Goal: Information Seeking & Learning: Compare options

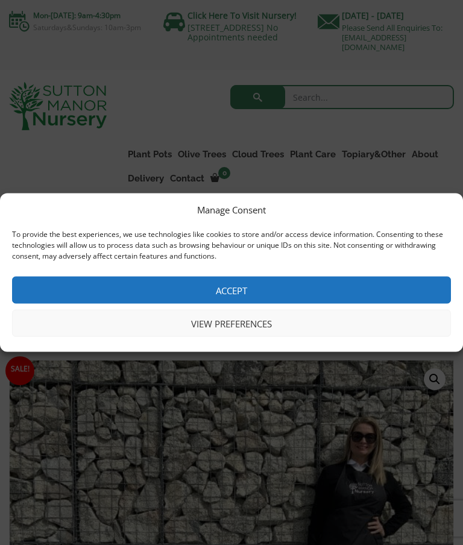
click at [251, 316] on button "View preferences" at bounding box center [231, 323] width 439 height 27
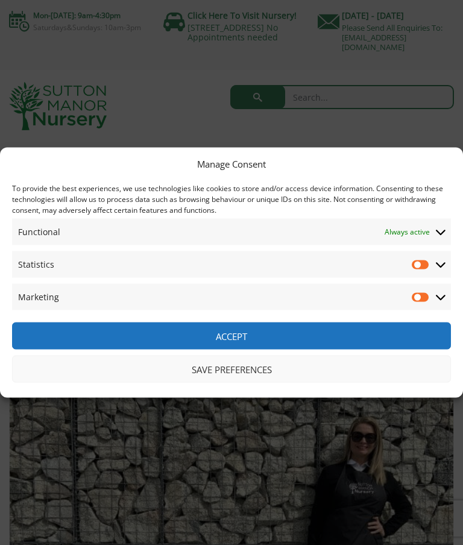
click at [239, 333] on button "Accept" at bounding box center [231, 335] width 439 height 27
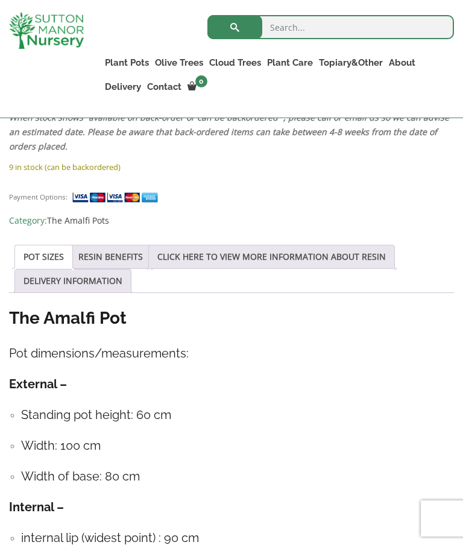
scroll to position [1082, 0]
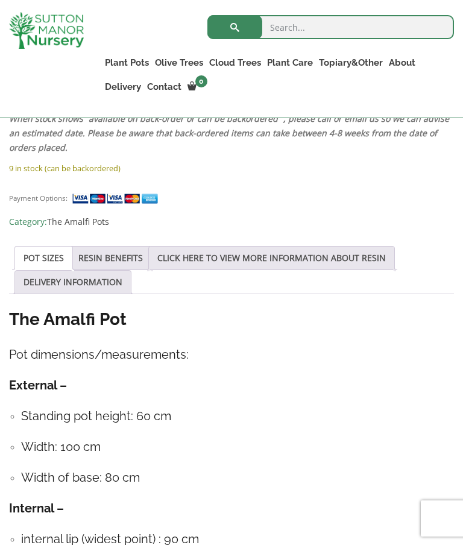
click at [53, 259] on link "POT SIZES" at bounding box center [44, 257] width 40 height 23
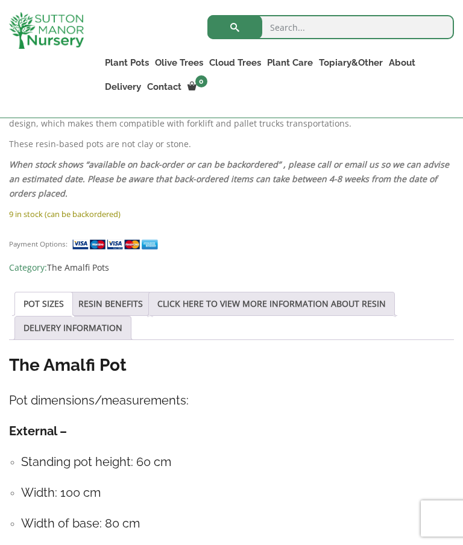
scroll to position [1035, 0]
click at [129, 304] on link "RESIN BENEFITS" at bounding box center [110, 304] width 64 height 23
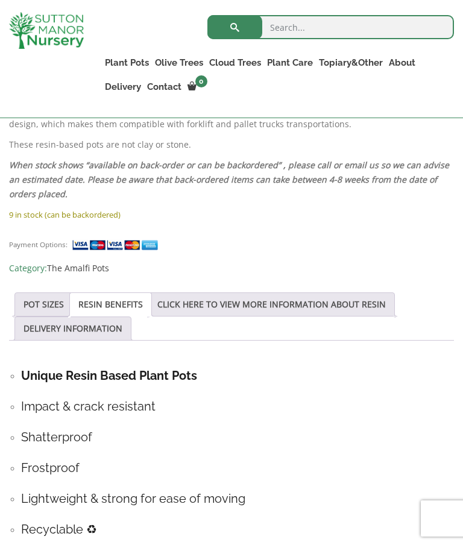
click at [284, 306] on link "CLICK HERE TO VIEW MORE INFORMATION ABOUT RESIN" at bounding box center [271, 304] width 228 height 23
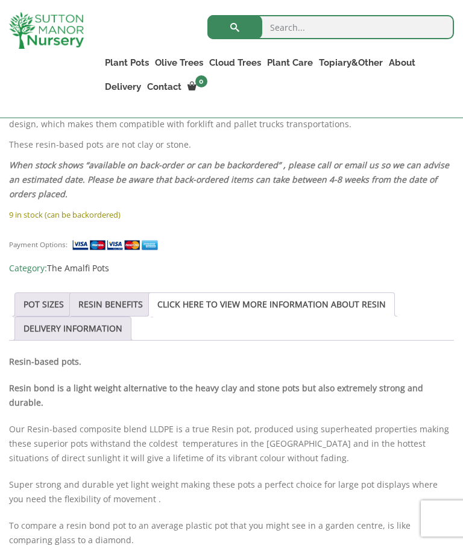
click at [121, 330] on link "DELIVERY INFORMATION" at bounding box center [73, 328] width 99 height 23
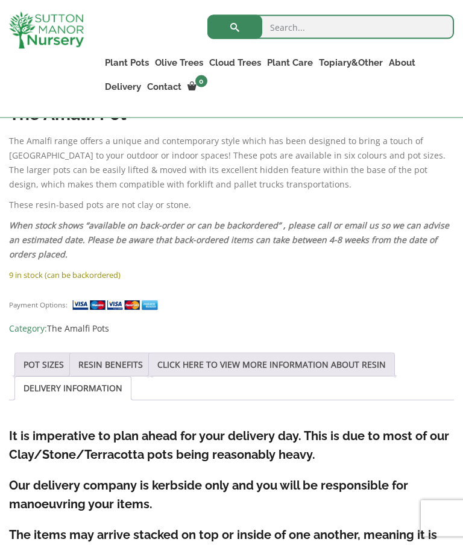
scroll to position [944, 0]
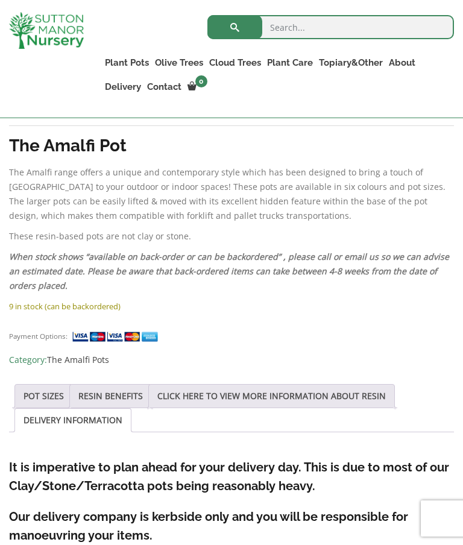
click at [48, 400] on link "POT SIZES" at bounding box center [44, 395] width 40 height 23
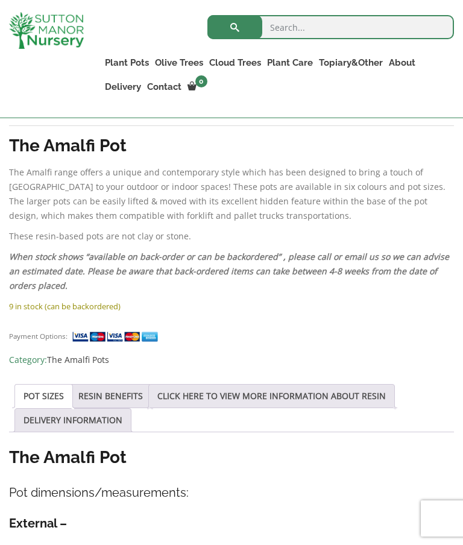
click at [0, 0] on link "The Amalfi Pots" at bounding box center [0, 0] width 0 height 0
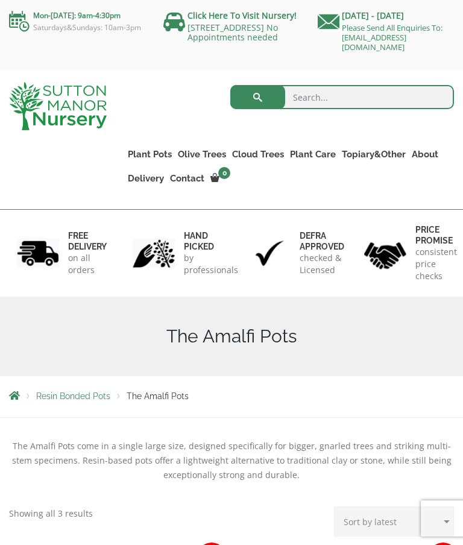
click at [0, 0] on link "The Milan Pots" at bounding box center [0, 0] width 0 height 0
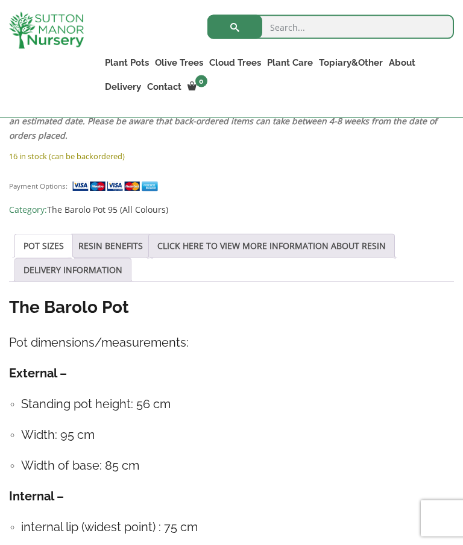
scroll to position [1077, 0]
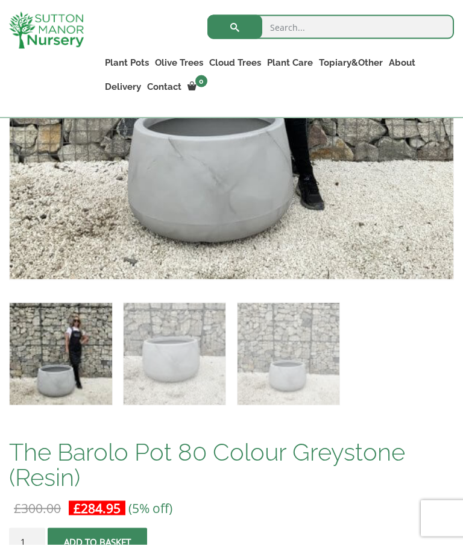
scroll to position [496, 0]
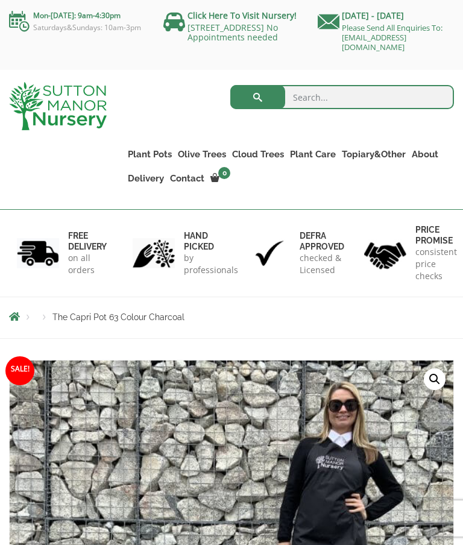
click at [0, 0] on link "Fibre Clay Pots" at bounding box center [0, 0] width 0 height 0
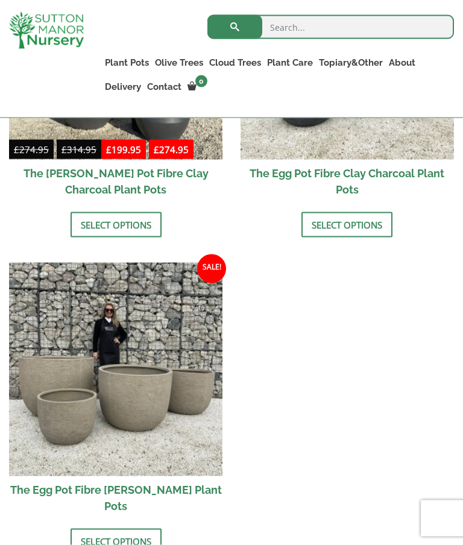
scroll to position [598, 0]
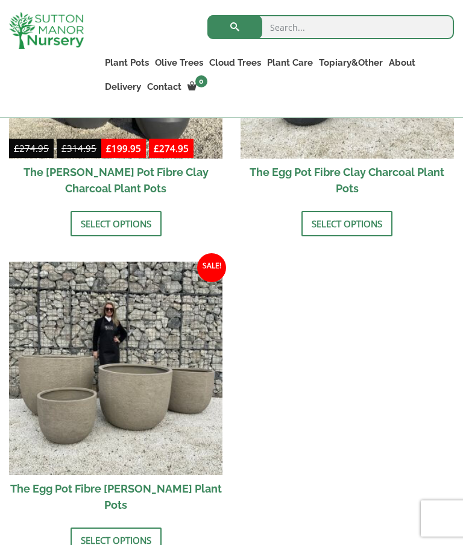
click at [127, 544] on link "Select options" at bounding box center [116, 539] width 91 height 25
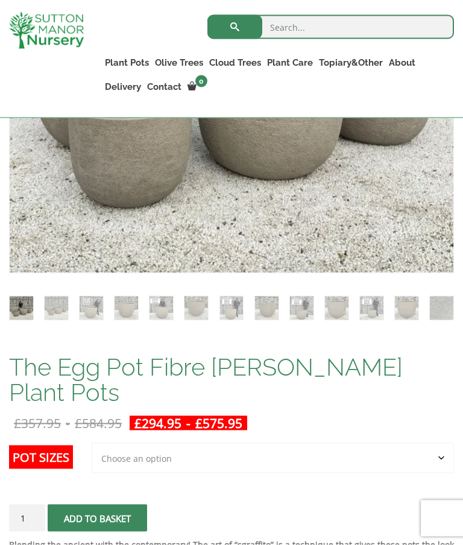
scroll to position [509, 0]
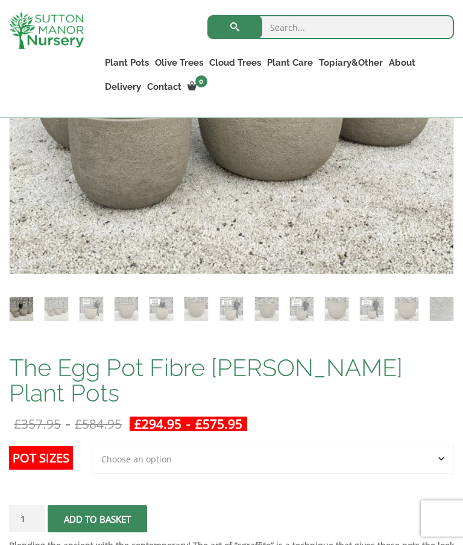
click at [445, 461] on select "Choose an option Click here to buy the 5th To Largest Pot In The Picture Click …" at bounding box center [273, 459] width 362 height 30
select select "Click here to buy the 2nd To Largest Pot In The Picture"
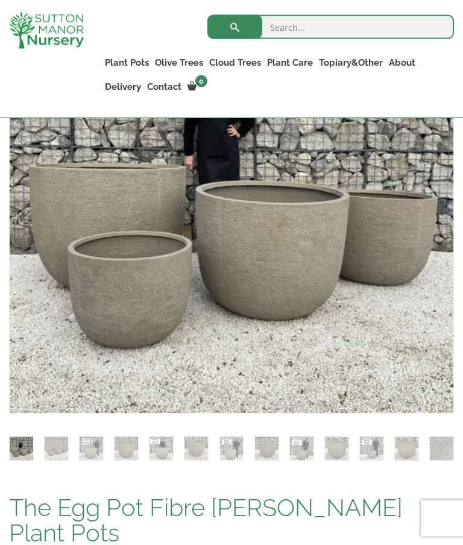
scroll to position [328, 0]
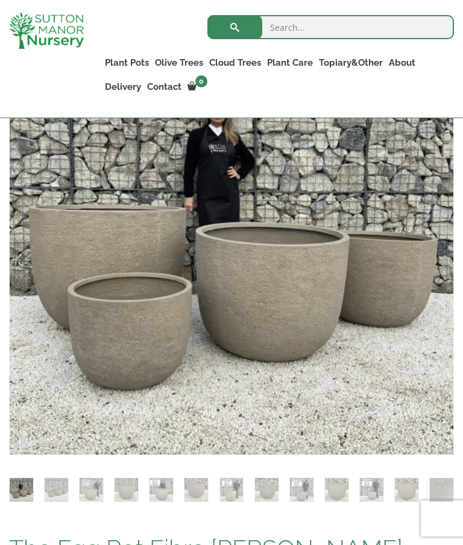
click at [0, 0] on link "Taxus Baccata (Yew)" at bounding box center [0, 0] width 0 height 0
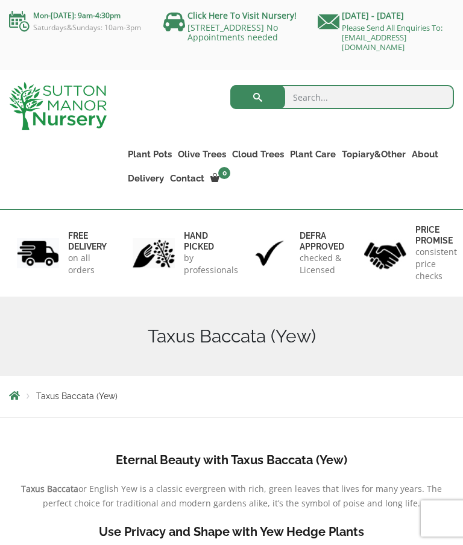
click at [0, 0] on link "The Old Stone Pots" at bounding box center [0, 0] width 0 height 0
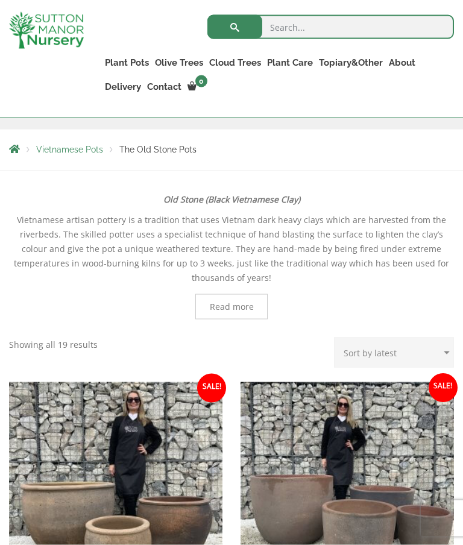
scroll to position [230, 0]
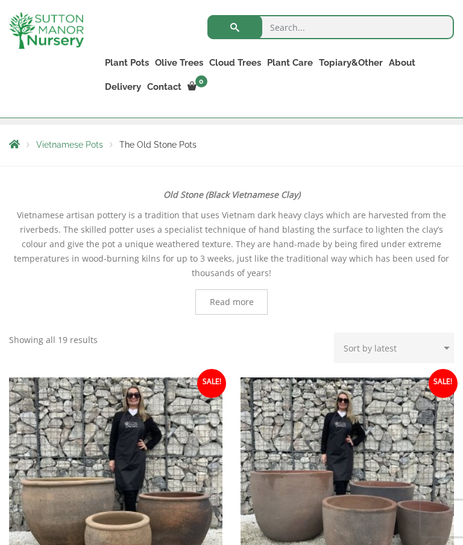
click at [434, 406] on img at bounding box center [346, 483] width 213 height 213
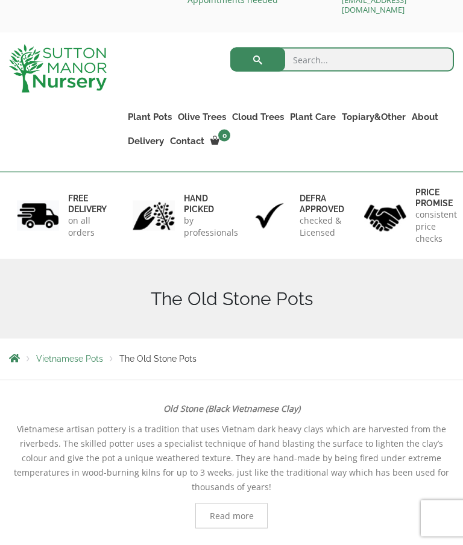
scroll to position [39, 0]
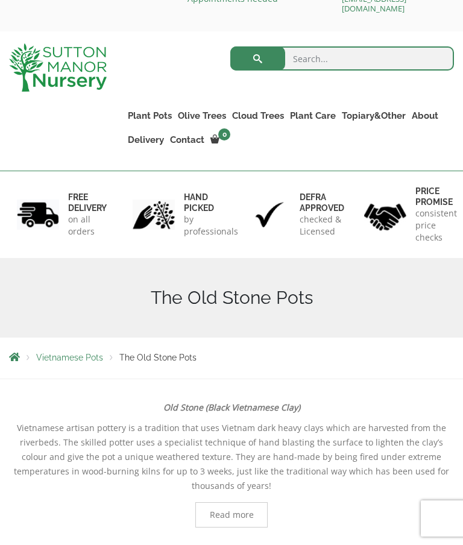
click at [0, 0] on link "The Barolo Pots" at bounding box center [0, 0] width 0 height 0
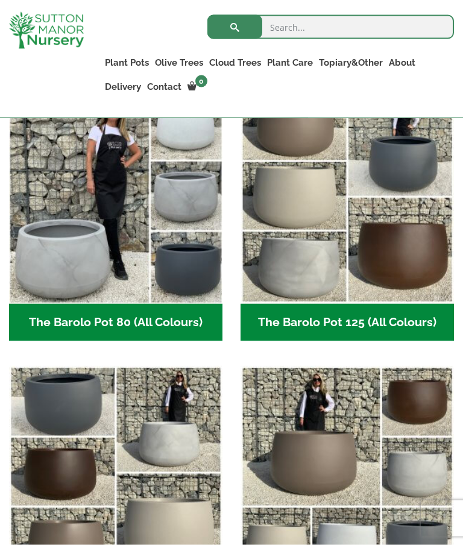
scroll to position [671, 0]
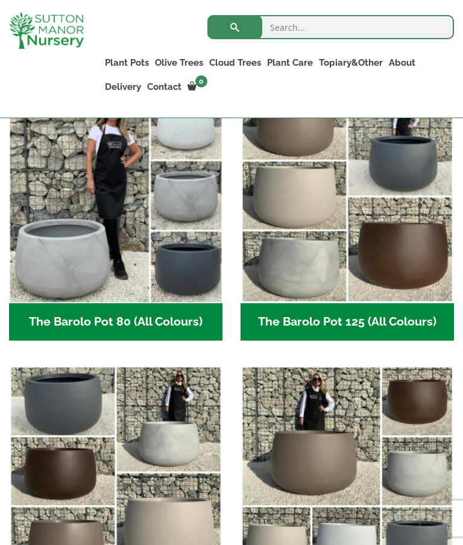
click at [108, 281] on img "Visit product category The Barolo Pot 80 (All Colours)" at bounding box center [115, 196] width 213 height 213
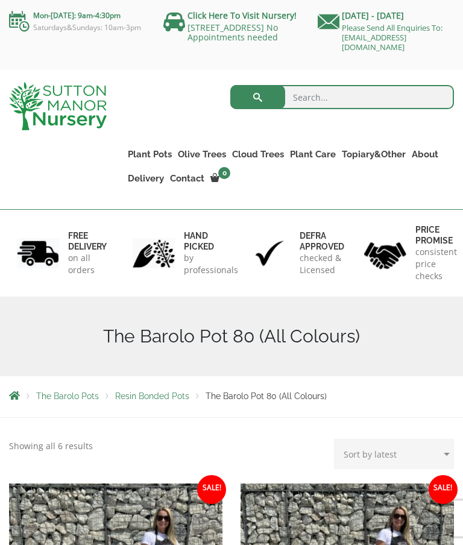
click at [0, 0] on link "The Atlantis Pots" at bounding box center [0, 0] width 0 height 0
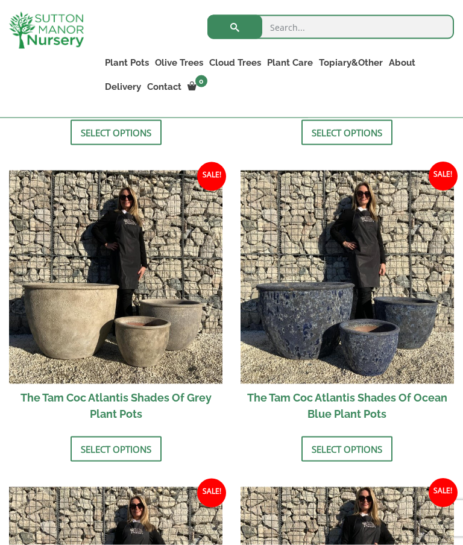
scroll to position [1027, 0]
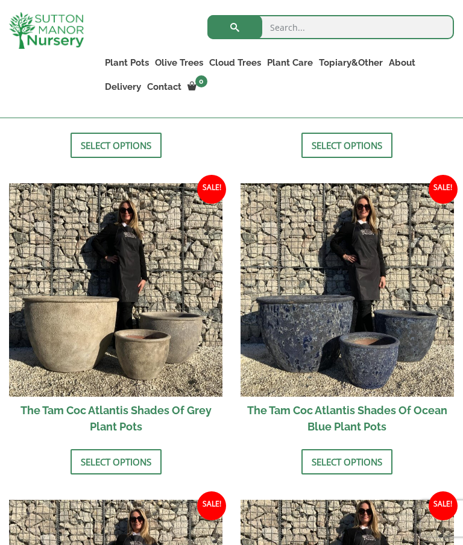
click at [146, 330] on img at bounding box center [115, 289] width 213 height 213
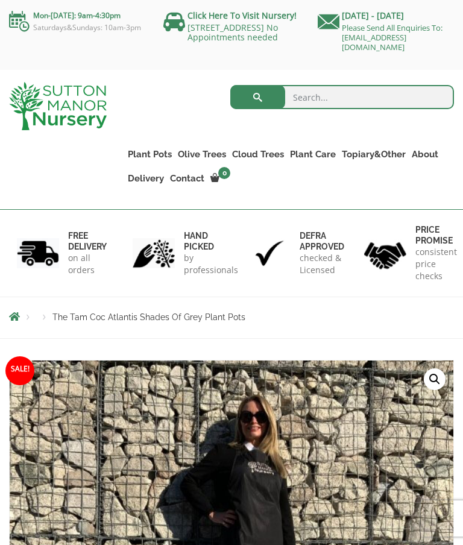
click at [0, 0] on link "The Iron Stone Pots" at bounding box center [0, 0] width 0 height 0
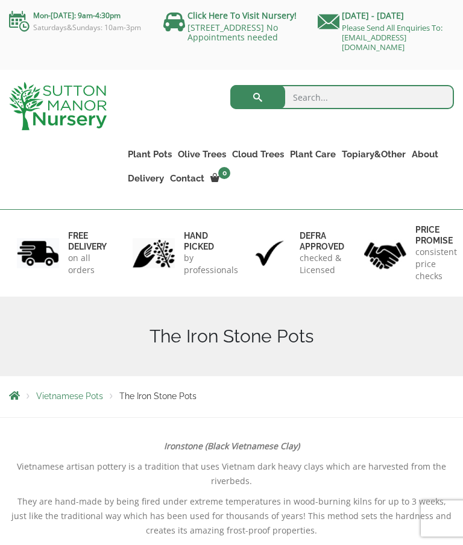
click at [0, 0] on link "Wabi-Sabi" at bounding box center [0, 0] width 0 height 0
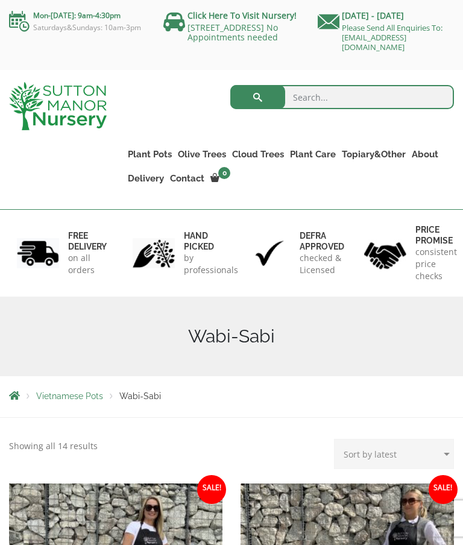
click at [0, 0] on link "The Capri Pots" at bounding box center [0, 0] width 0 height 0
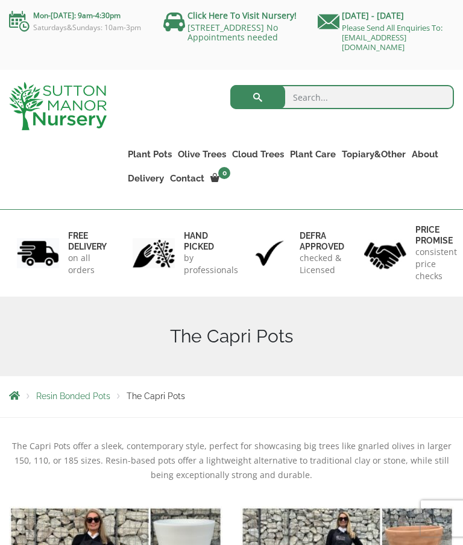
click at [0, 0] on link "The Brunello Pots" at bounding box center [0, 0] width 0 height 0
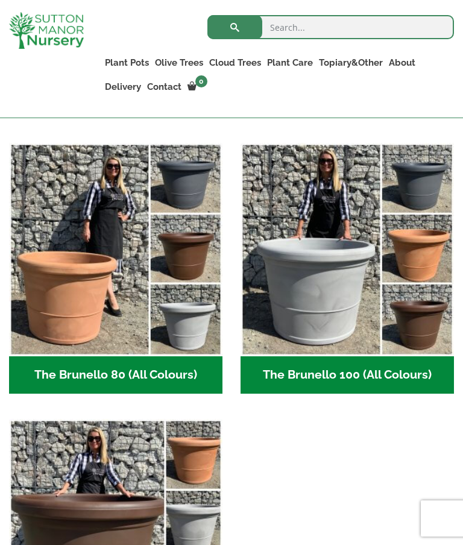
scroll to position [340, 0]
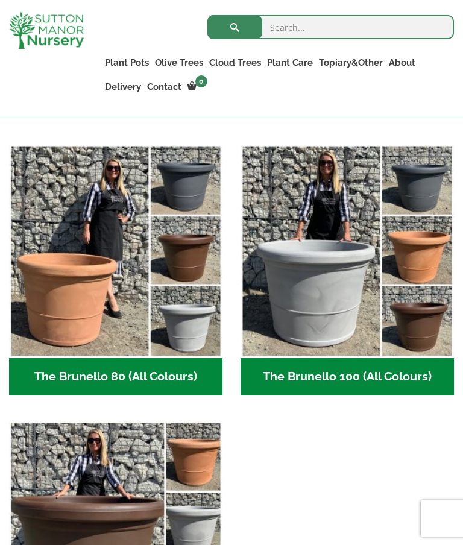
click at [148, 378] on h2 "The Brunello 80 (All Colours) (4)" at bounding box center [115, 376] width 213 height 37
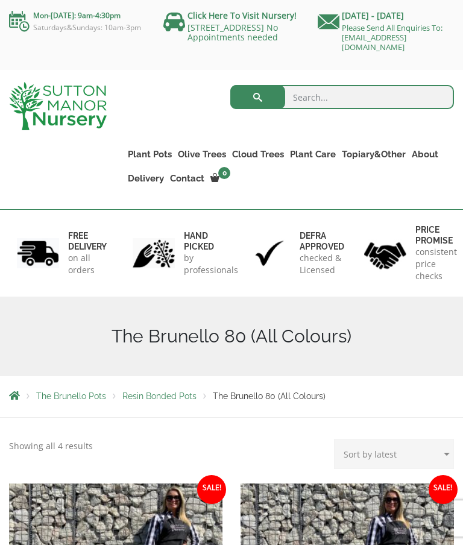
click at [0, 0] on link "The Rome Bowl" at bounding box center [0, 0] width 0 height 0
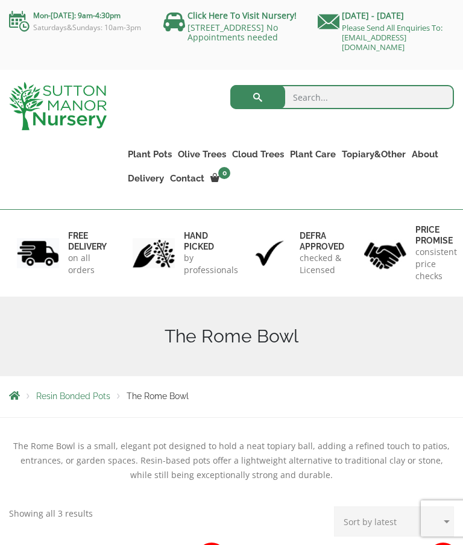
click at [0, 0] on link "The Olive Jar" at bounding box center [0, 0] width 0 height 0
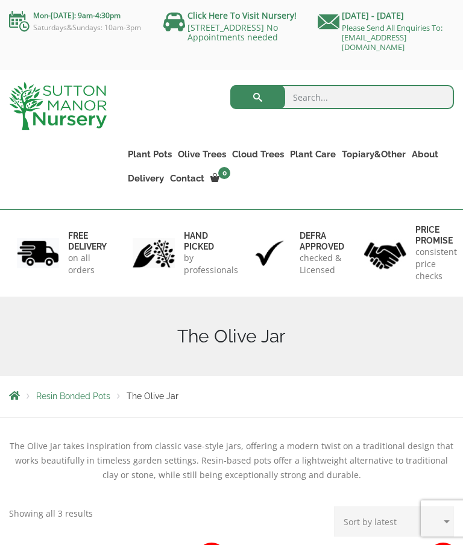
click at [0, 0] on link "The Sicilian Pots" at bounding box center [0, 0] width 0 height 0
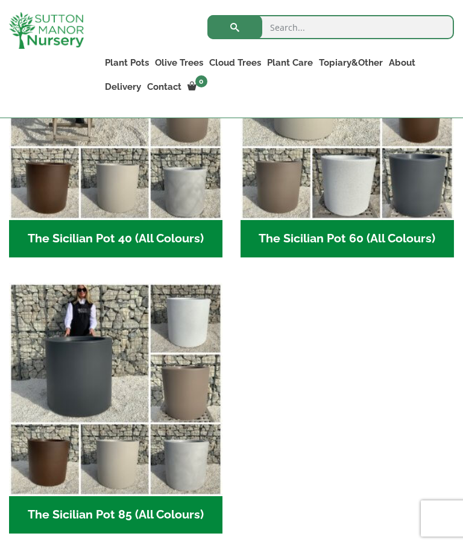
click at [135, 433] on img "Visit product category The Sicilian Pot 85 (All Colours)" at bounding box center [115, 389] width 213 height 213
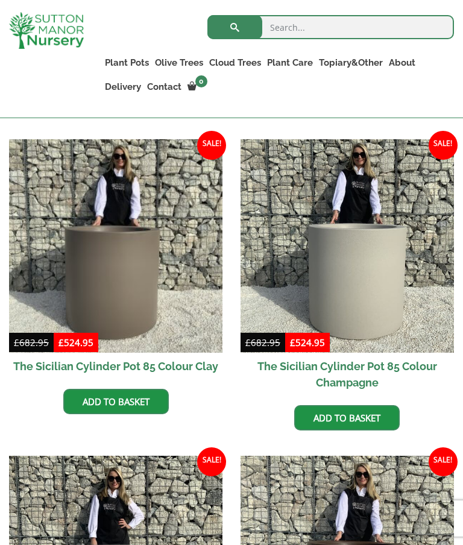
scroll to position [618, 0]
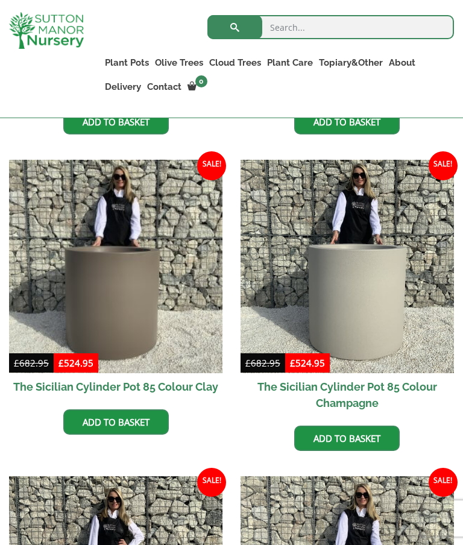
click at [359, 290] on img at bounding box center [346, 266] width 213 height 213
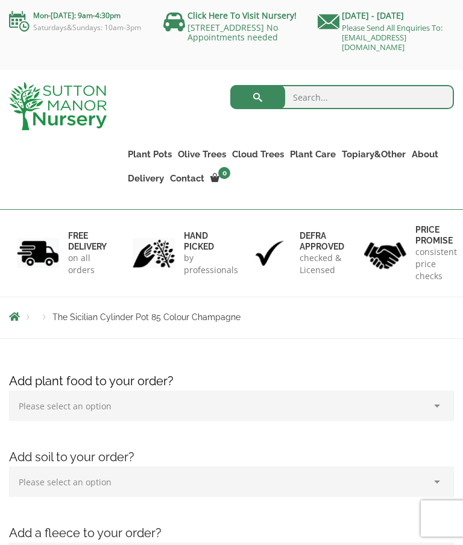
click at [0, 0] on link "The Mediterranean Pots" at bounding box center [0, 0] width 0 height 0
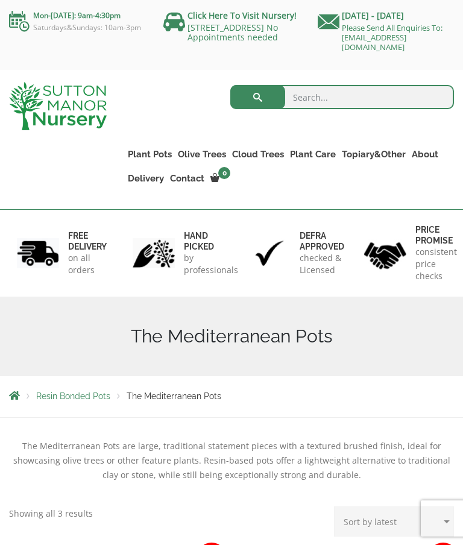
click at [0, 0] on link "The San Marino Pots" at bounding box center [0, 0] width 0 height 0
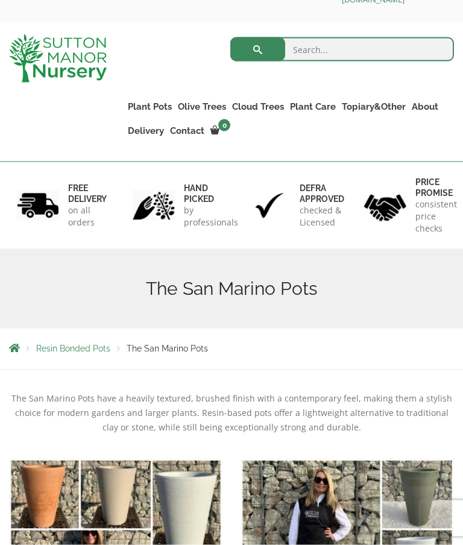
scroll to position [48, 0]
click at [0, 0] on link "The Tuscany Fruit Pots" at bounding box center [0, 0] width 0 height 0
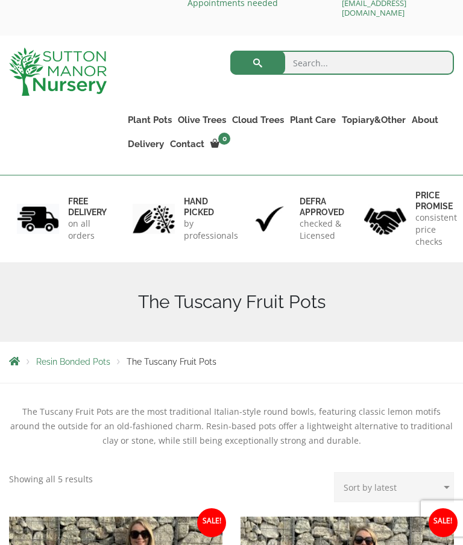
scroll to position [31, 0]
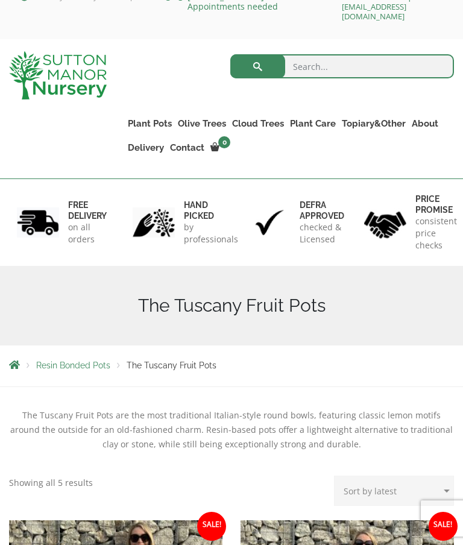
click at [152, 129] on link "Plant Pots" at bounding box center [150, 123] width 50 height 17
click at [0, 0] on link "The Pompei Pots" at bounding box center [0, 0] width 0 height 0
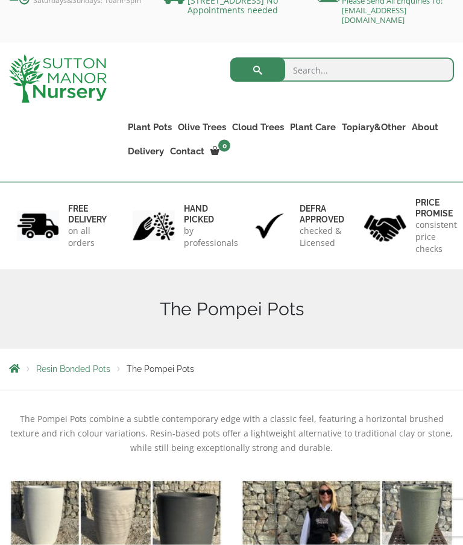
scroll to position [28, 0]
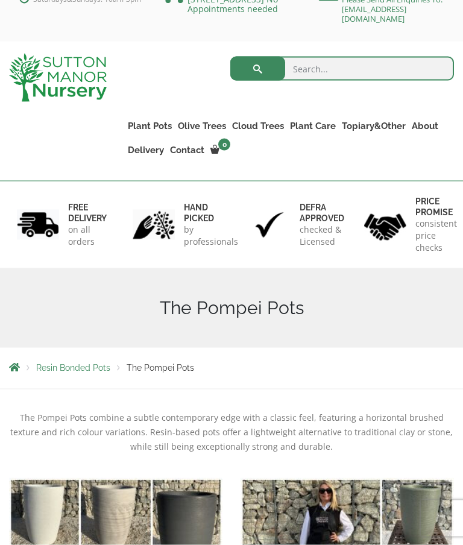
click at [0, 0] on link "The Pisa Pot 80 (All Colours)" at bounding box center [0, 0] width 0 height 0
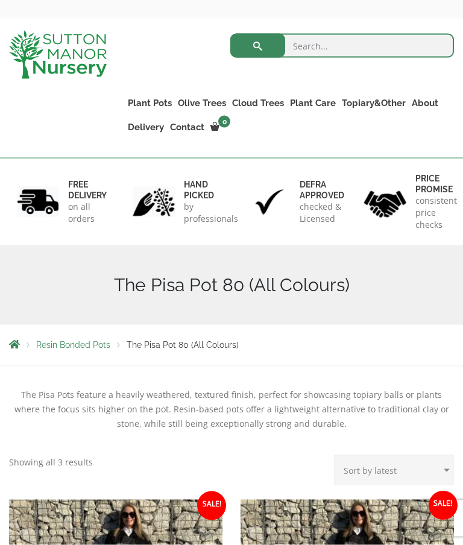
scroll to position [52, 0]
click at [0, 0] on link "The Alfresco Pots" at bounding box center [0, 0] width 0 height 0
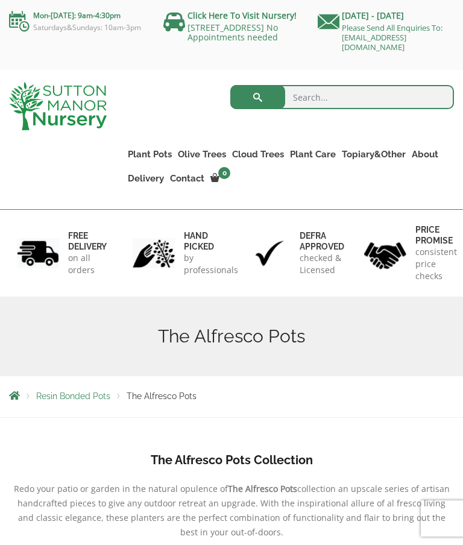
click at [0, 0] on link "The Amalfi Pots" at bounding box center [0, 0] width 0 height 0
